Goal: Information Seeking & Learning: Check status

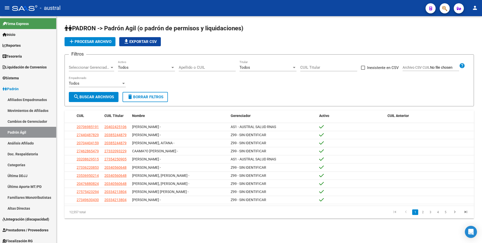
click at [316, 66] on input "CUIL Titular" at bounding box center [328, 67] width 57 height 5
paste input "20-37346017-7"
type input "20-37346017-7"
click at [107, 97] on span "search Buscar Archivos" at bounding box center [93, 97] width 41 height 5
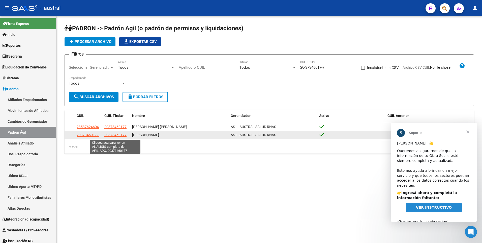
click at [116, 134] on span "20373460177" at bounding box center [115, 135] width 22 height 4
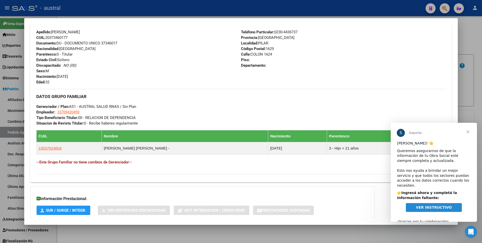
scroll to position [207, 0]
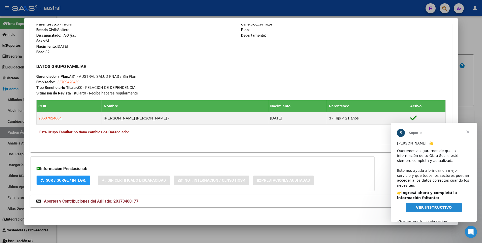
drag, startPoint x: 95, startPoint y: 202, endPoint x: 112, endPoint y: 201, distance: 17.7
click at [95, 202] on span "Aportes y Contribuciones del Afiliado: 20373460177" at bounding box center [91, 201] width 95 height 5
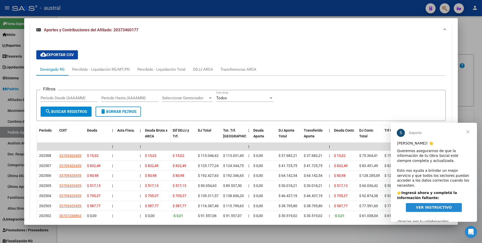
scroll to position [434, 0]
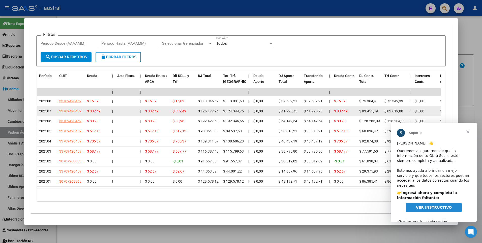
drag, startPoint x: 146, startPoint y: 113, endPoint x: 165, endPoint y: 112, distance: 18.7
click at [165, 112] on div "$ 832,49" at bounding box center [157, 111] width 24 height 6
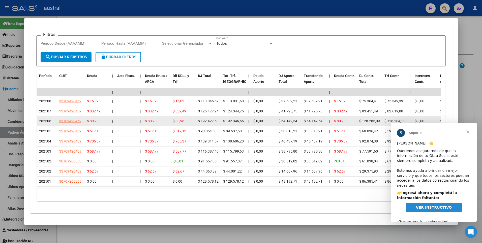
drag, startPoint x: 165, startPoint y: 112, endPoint x: 163, endPoint y: 123, distance: 11.5
click at [163, 123] on div "$ 80,98" at bounding box center [157, 121] width 24 height 6
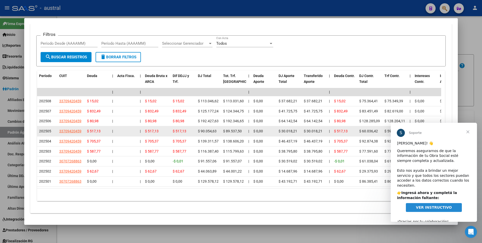
drag, startPoint x: 163, startPoint y: 123, endPoint x: 159, endPoint y: 132, distance: 10.2
click at [159, 132] on div "$ 517,13" at bounding box center [157, 131] width 24 height 6
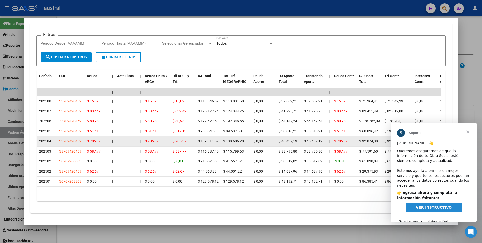
drag, startPoint x: 159, startPoint y: 132, endPoint x: 164, endPoint y: 144, distance: 12.6
click at [164, 144] on div "$ 705,37" at bounding box center [157, 141] width 24 height 6
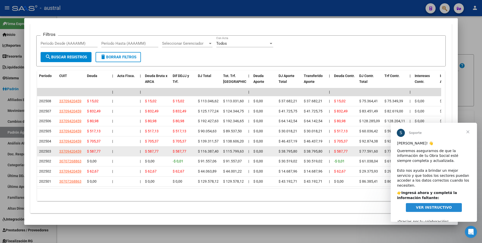
drag, startPoint x: 164, startPoint y: 144, endPoint x: 162, endPoint y: 153, distance: 8.8
click at [162, 153] on div "$ 587,77" at bounding box center [157, 151] width 24 height 6
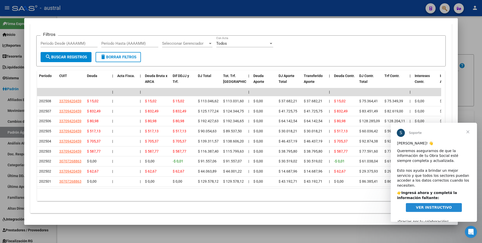
click at [469, 132] on span "Cerrar" at bounding box center [468, 132] width 18 height 18
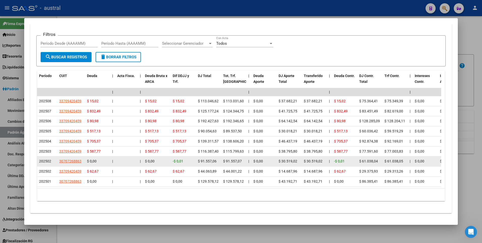
click at [169, 162] on datatable-body-cell "$ 0,00" at bounding box center [157, 161] width 28 height 10
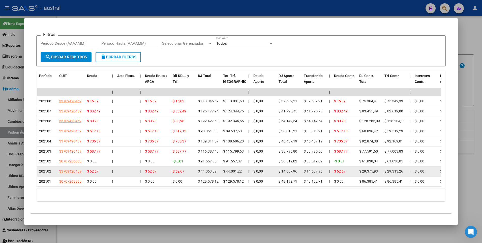
scroll to position [446, 0]
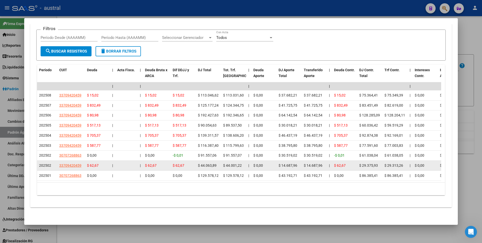
drag, startPoint x: 147, startPoint y: 162, endPoint x: 166, endPoint y: 162, distance: 19.7
click at [166, 162] on div "$ 62,67" at bounding box center [157, 165] width 24 height 6
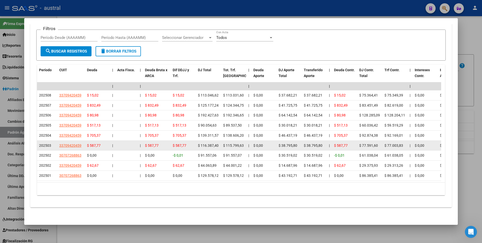
drag, startPoint x: 166, startPoint y: 162, endPoint x: 166, endPoint y: 142, distance: 19.9
click at [166, 143] on div "$ 587,77" at bounding box center [157, 146] width 24 height 6
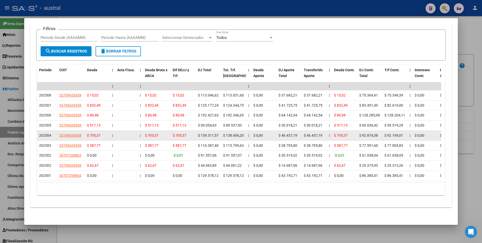
drag, startPoint x: 166, startPoint y: 142, endPoint x: 172, endPoint y: 130, distance: 13.2
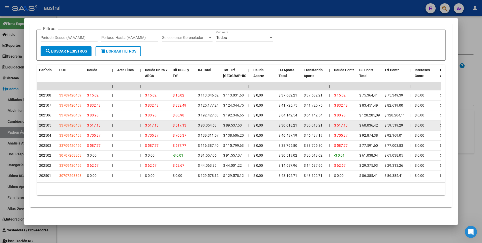
drag, startPoint x: 172, startPoint y: 130, endPoint x: 169, endPoint y: 124, distance: 6.2
click at [169, 124] on datatable-body-cell "$ 517,13" at bounding box center [157, 125] width 28 height 10
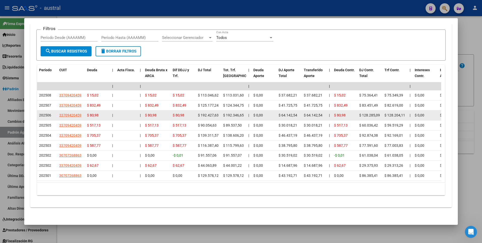
drag, startPoint x: 169, startPoint y: 124, endPoint x: 159, endPoint y: 110, distance: 17.0
click at [159, 110] on datatable-body-cell "$ 80,98" at bounding box center [157, 115] width 28 height 10
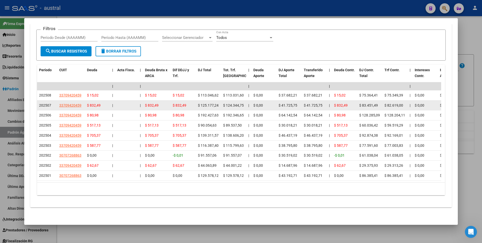
drag, startPoint x: 159, startPoint y: 110, endPoint x: 164, endPoint y: 103, distance: 8.5
click at [164, 103] on datatable-body-cell "$ 832,49" at bounding box center [157, 105] width 28 height 10
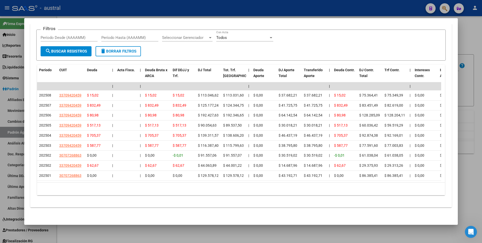
click at [476, 35] on div at bounding box center [241, 121] width 482 height 243
